Goal: Find specific page/section: Find specific page/section

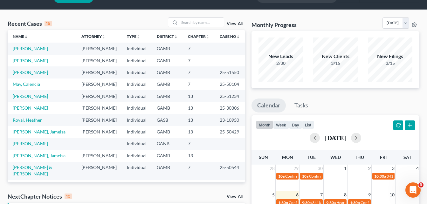
scroll to position [38, 0]
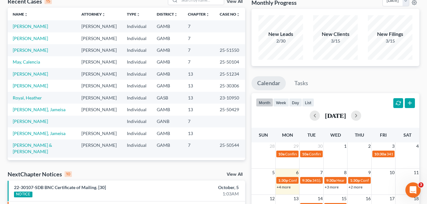
click at [246, 87] on div "Recent Cases 15 View All Name unfold_more expand_more expand_less Attorney unfo…" at bounding box center [126, 197] width 244 height 405
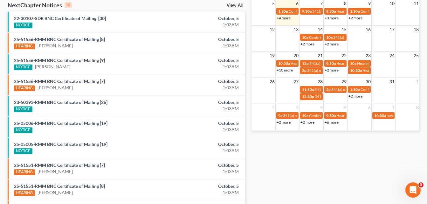
scroll to position [216, 0]
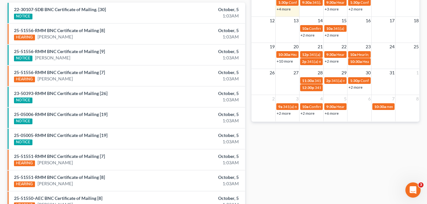
click at [288, 61] on link "+10 more" at bounding box center [285, 61] width 16 height 5
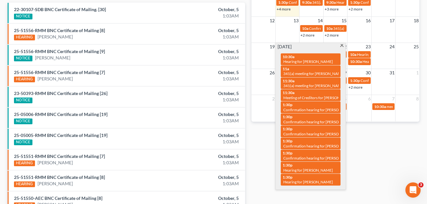
click at [343, 45] on span at bounding box center [342, 46] width 5 height 4
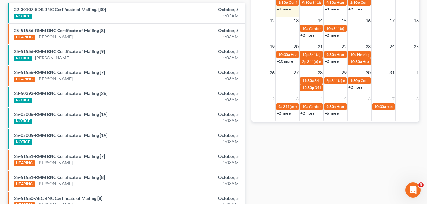
click at [250, 34] on div "Monthly Progress Bankruptcy Bankruptcy [DATE] [DATE] [DATE] [DATE] [DATE] [DATE…" at bounding box center [335, 19] width 174 height 405
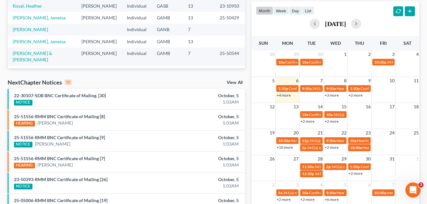
scroll to position [127, 0]
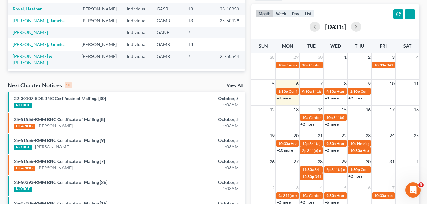
click at [282, 99] on link "+4 more" at bounding box center [284, 98] width 14 height 5
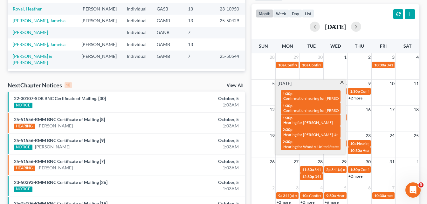
click at [248, 95] on div "Recent Cases 15 View All Name unfold_more expand_more expand_less Attorney unfo…" at bounding box center [126, 108] width 244 height 405
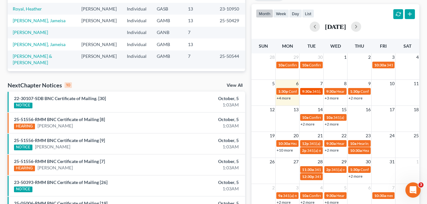
click at [322, 93] on link "9:30a 341(a) meeting for [PERSON_NAME]" at bounding box center [311, 91] width 22 height 7
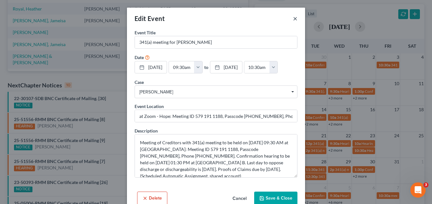
click at [293, 19] on button "×" at bounding box center [295, 19] width 4 height 8
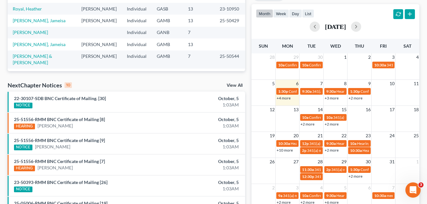
click at [336, 98] on link "+3 more" at bounding box center [332, 98] width 14 height 5
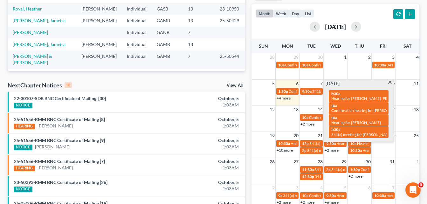
click at [390, 83] on span at bounding box center [390, 83] width 5 height 4
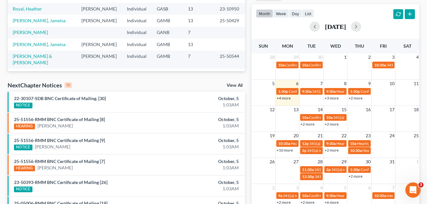
click at [360, 97] on link "+2 more" at bounding box center [355, 98] width 14 height 5
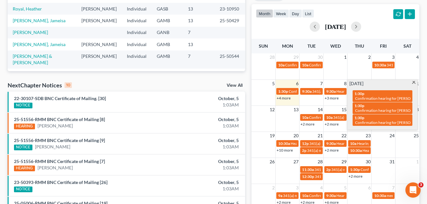
click at [250, 95] on div "Monthly Progress Bankruptcy Bankruptcy [DATE] [DATE] [DATE] [DATE] [DATE] [DATE…" at bounding box center [335, 108] width 174 height 405
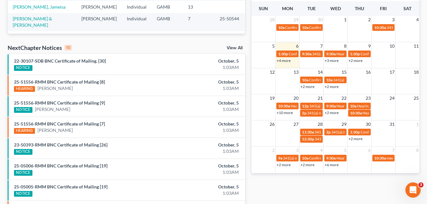
scroll to position [165, 0]
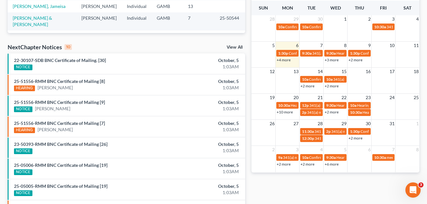
click at [307, 87] on link "+2 more" at bounding box center [307, 86] width 14 height 5
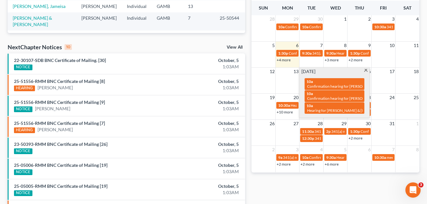
click at [366, 72] on span at bounding box center [365, 71] width 5 height 4
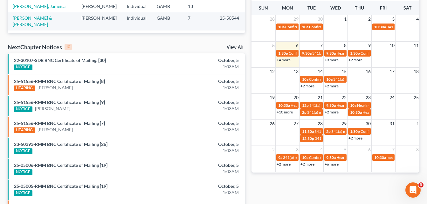
click at [333, 88] on link "+2 more" at bounding box center [332, 86] width 14 height 5
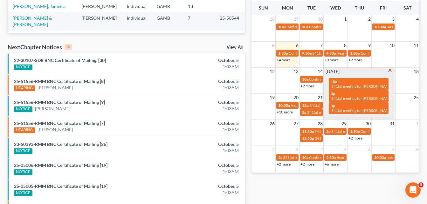
click at [248, 71] on div "Monthly Progress Bankruptcy Bankruptcy [DATE] [DATE] [DATE] [DATE] [DATE] [DATE…" at bounding box center [335, 70] width 174 height 405
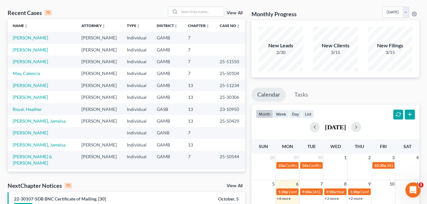
scroll to position [0, 0]
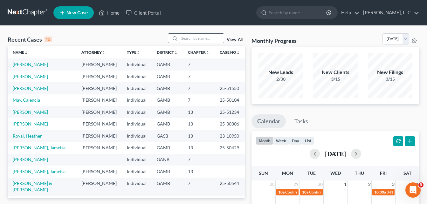
click at [203, 37] on input "search" at bounding box center [201, 38] width 45 height 9
type input "[PERSON_NAME]"
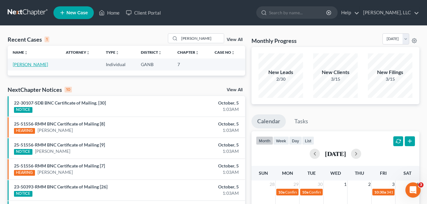
click at [26, 64] on link "[PERSON_NAME]" at bounding box center [30, 64] width 35 height 5
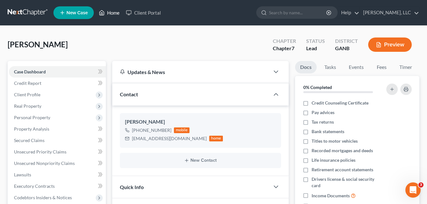
click at [115, 14] on link "Home" at bounding box center [109, 12] width 27 height 11
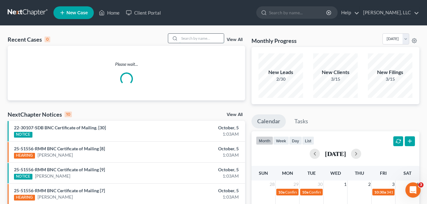
click at [189, 38] on input "search" at bounding box center [201, 38] width 45 height 9
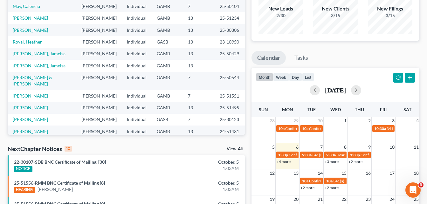
scroll to position [44, 0]
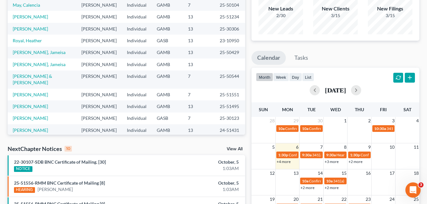
click at [4, 109] on div "Recent Cases 15 View All Name unfold_more expand_more expand_less Attorney unfo…" at bounding box center [213, 172] width 427 height 420
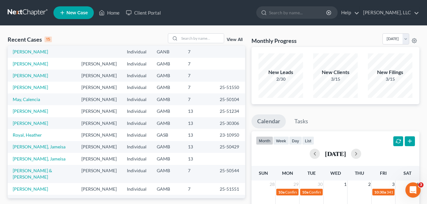
scroll to position [0, 0]
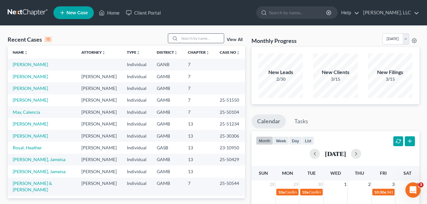
click at [194, 40] on input "search" at bounding box center [201, 38] width 45 height 9
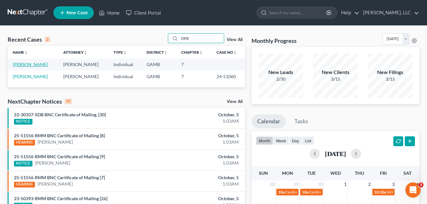
type input "DEB"
click at [31, 67] on link "[PERSON_NAME]" at bounding box center [30, 64] width 35 height 5
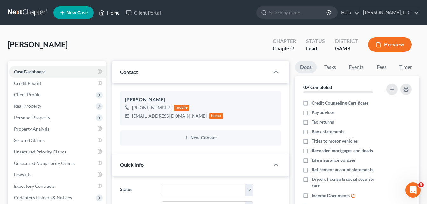
click at [113, 12] on link "Home" at bounding box center [109, 12] width 27 height 11
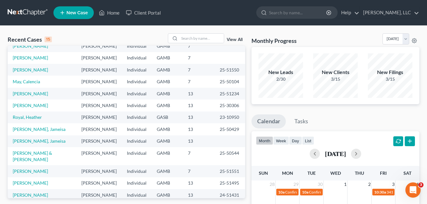
scroll to position [44, 0]
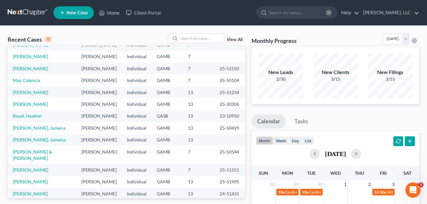
click at [232, 42] on div "View All" at bounding box center [207, 38] width 78 height 10
click at [233, 41] on link "View All" at bounding box center [235, 40] width 16 height 4
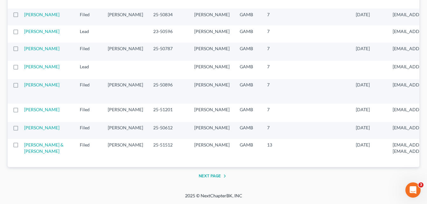
scroll to position [1330, 0]
click at [214, 176] on button "Next Page" at bounding box center [214, 176] width 30 height 8
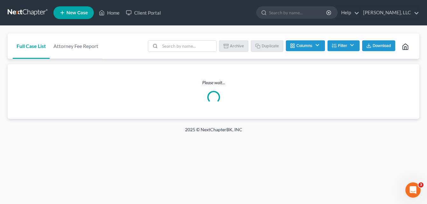
scroll to position [0, 0]
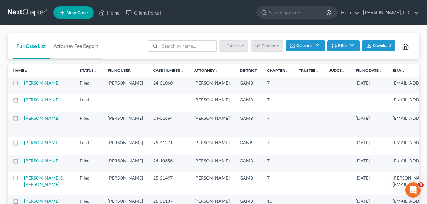
click at [162, 49] on input "search" at bounding box center [188, 46] width 56 height 11
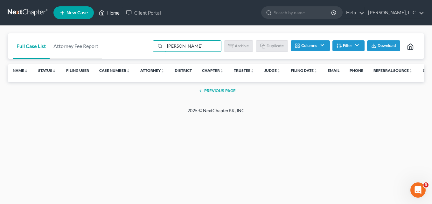
type input "[PERSON_NAME]"
click at [118, 14] on link "Home" at bounding box center [109, 12] width 27 height 11
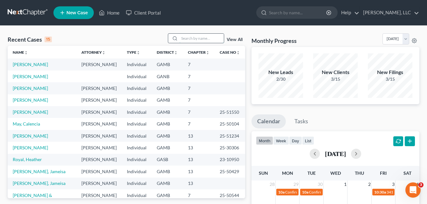
click at [193, 38] on input "search" at bounding box center [201, 38] width 45 height 9
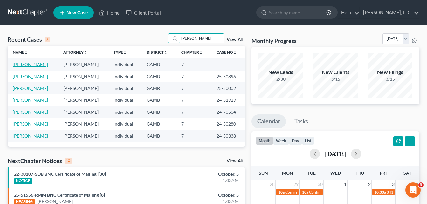
type input "[PERSON_NAME]"
click at [27, 65] on link "[PERSON_NAME]" at bounding box center [30, 64] width 35 height 5
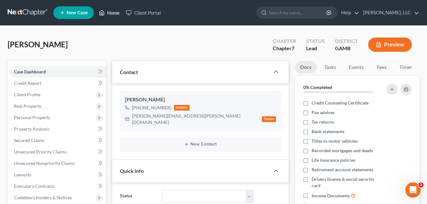
click at [114, 15] on link "Home" at bounding box center [109, 12] width 27 height 11
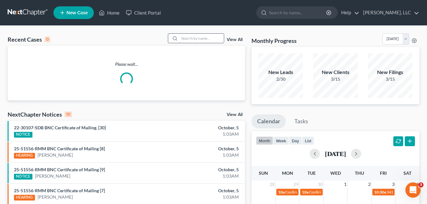
click at [189, 40] on input "search" at bounding box center [201, 38] width 45 height 9
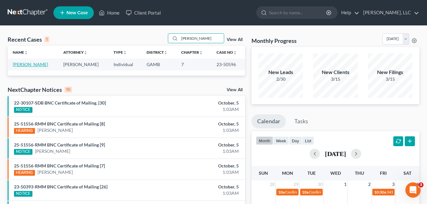
type input "[PERSON_NAME]"
click at [26, 65] on link "[PERSON_NAME]" at bounding box center [30, 64] width 35 height 5
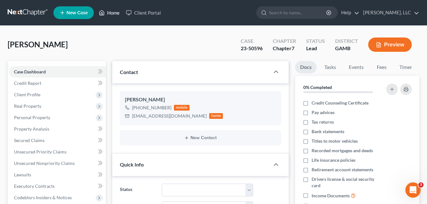
click at [116, 15] on link "Home" at bounding box center [109, 12] width 27 height 11
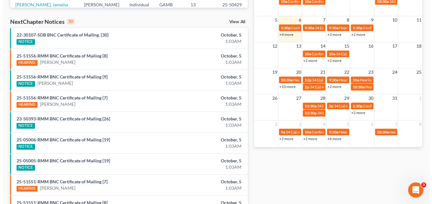
scroll to position [203, 0]
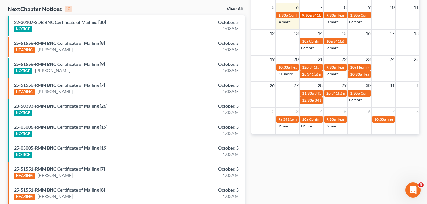
click at [311, 17] on span "9:30a" at bounding box center [307, 15] width 10 height 5
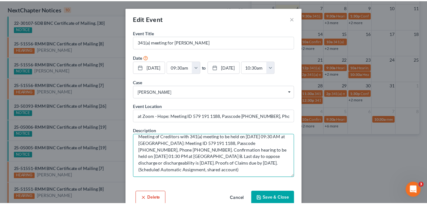
scroll to position [7, 0]
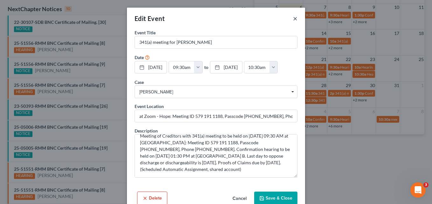
click at [293, 17] on button "×" at bounding box center [295, 19] width 4 height 8
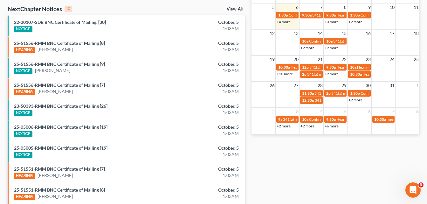
click at [247, 60] on div "Recent Cases 15 View All Name unfold_more expand_more expand_less Attorney unfo…" at bounding box center [126, 32] width 244 height 405
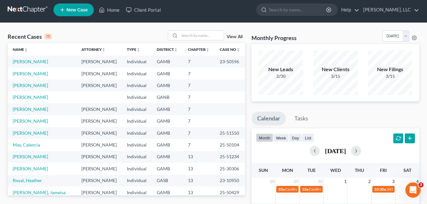
scroll to position [0, 0]
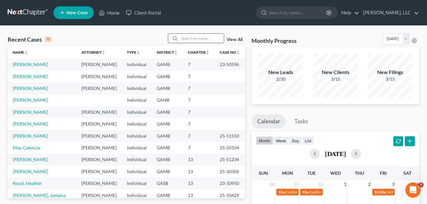
click at [204, 39] on input "search" at bounding box center [201, 38] width 45 height 9
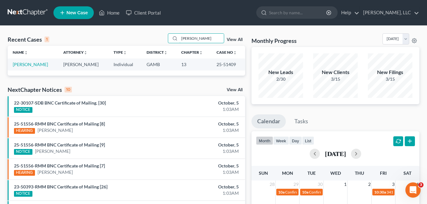
type input "[PERSON_NAME]"
